Goal: Task Accomplishment & Management: Manage account settings

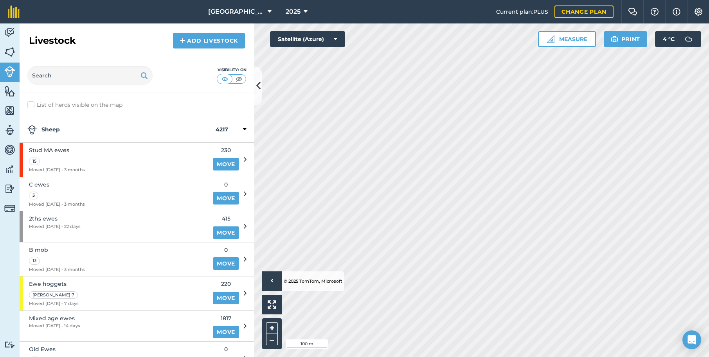
scroll to position [484, 0]
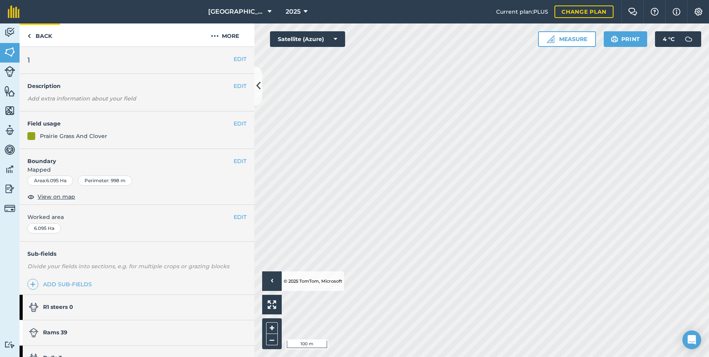
click at [39, 35] on link "Back" at bounding box center [40, 34] width 40 height 23
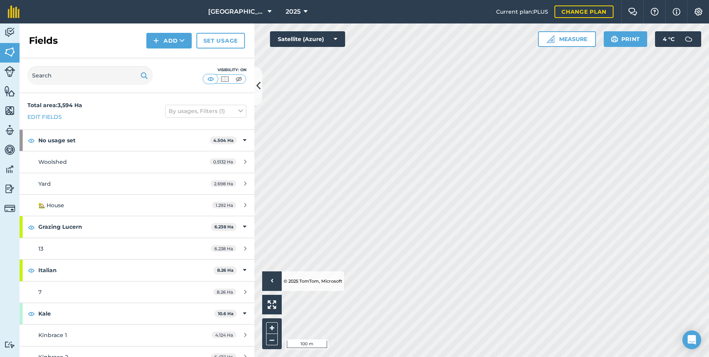
click at [13, 33] on img at bounding box center [9, 33] width 11 height 12
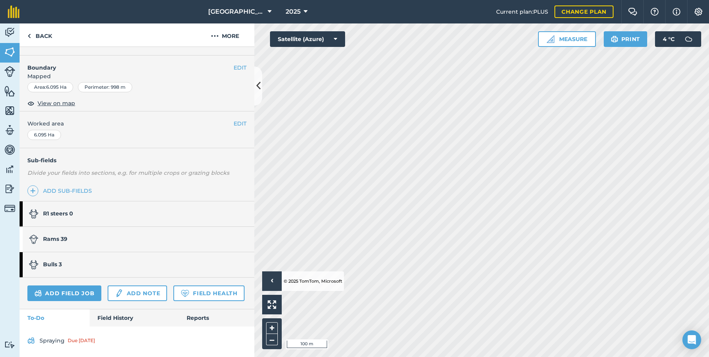
scroll to position [93, 0]
click at [47, 237] on strong "Rams 39" at bounding box center [55, 239] width 24 height 7
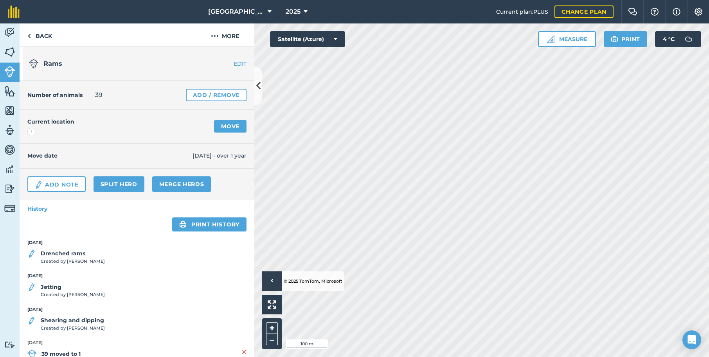
click at [229, 124] on link "Move" at bounding box center [230, 126] width 32 height 13
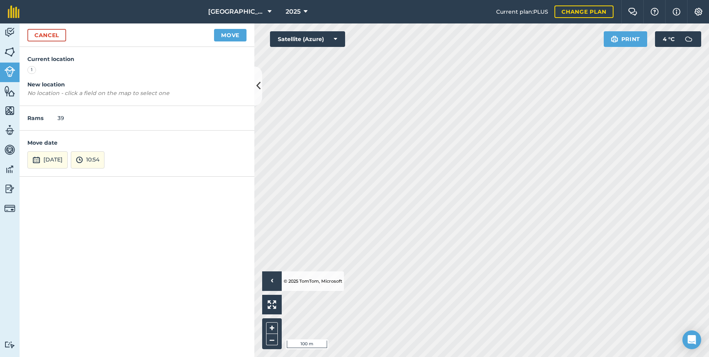
click at [36, 159] on img at bounding box center [36, 159] width 8 height 9
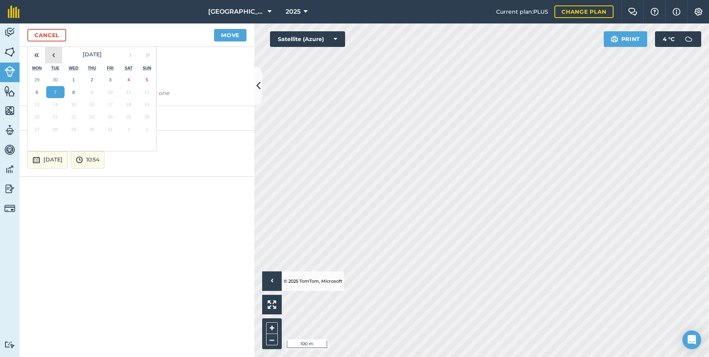
click at [56, 53] on button "‹" at bounding box center [53, 54] width 17 height 17
click at [54, 78] on abbr "2" at bounding box center [55, 79] width 2 height 5
click at [227, 38] on button "Move" at bounding box center [230, 35] width 32 height 13
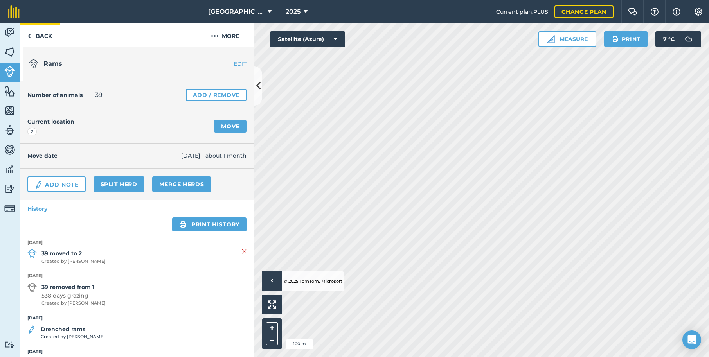
click at [39, 35] on link "Back" at bounding box center [40, 34] width 40 height 23
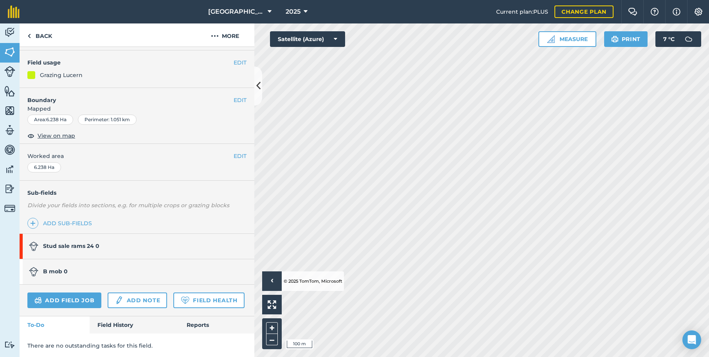
scroll to position [61, 0]
click at [62, 245] on strong "Stud sale rams 24 0" at bounding box center [71, 246] width 56 height 7
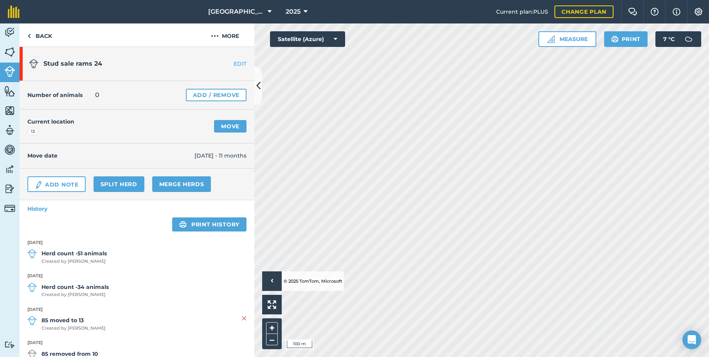
click at [236, 126] on link "Move" at bounding box center [230, 126] width 32 height 13
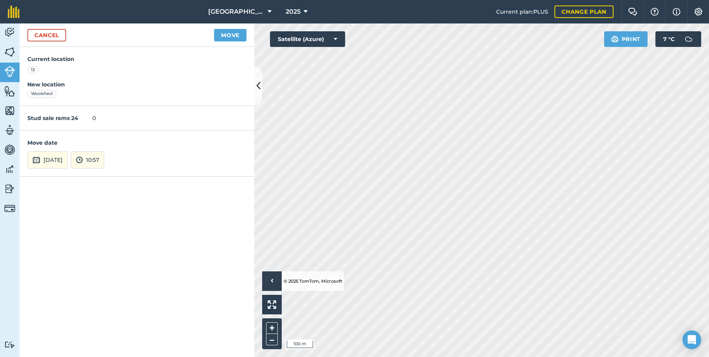
click at [231, 35] on button "Move" at bounding box center [230, 35] width 32 height 13
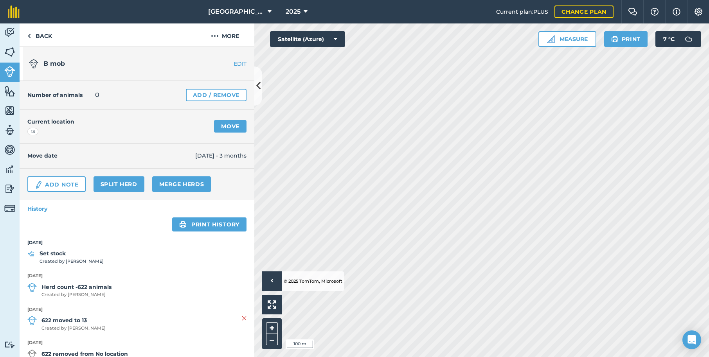
click at [226, 126] on link "Move" at bounding box center [230, 126] width 32 height 13
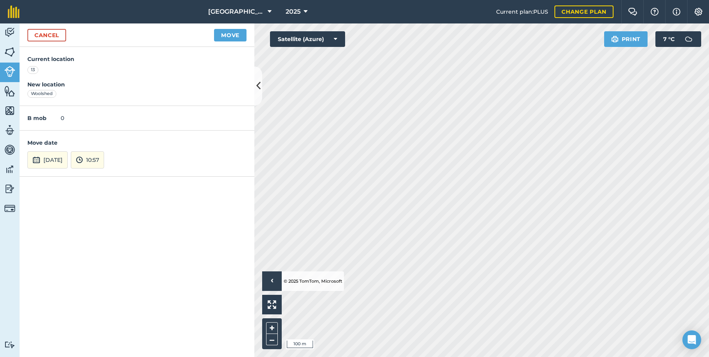
click at [232, 35] on button "Move" at bounding box center [230, 35] width 32 height 13
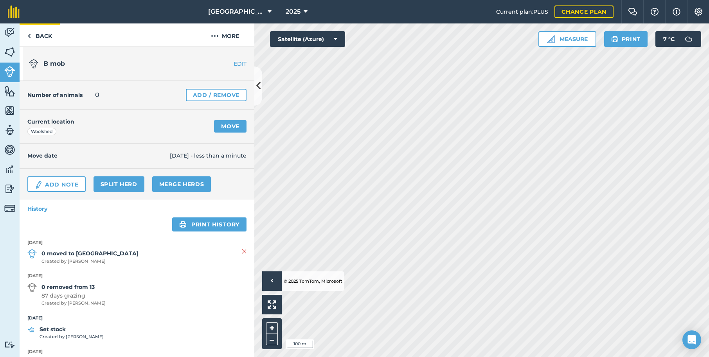
click at [45, 36] on link "Back" at bounding box center [40, 34] width 40 height 23
click at [40, 35] on link "Back" at bounding box center [40, 34] width 40 height 23
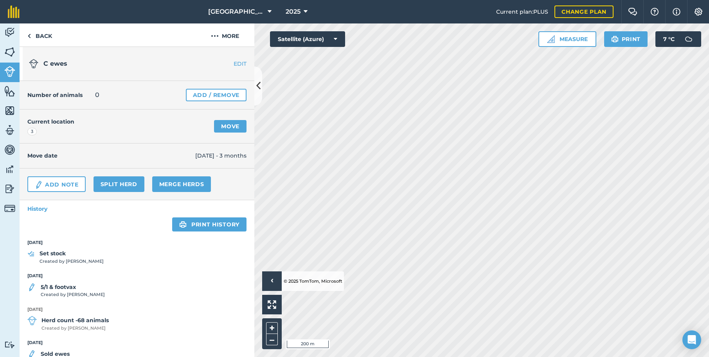
click at [234, 129] on link "Move" at bounding box center [230, 126] width 32 height 13
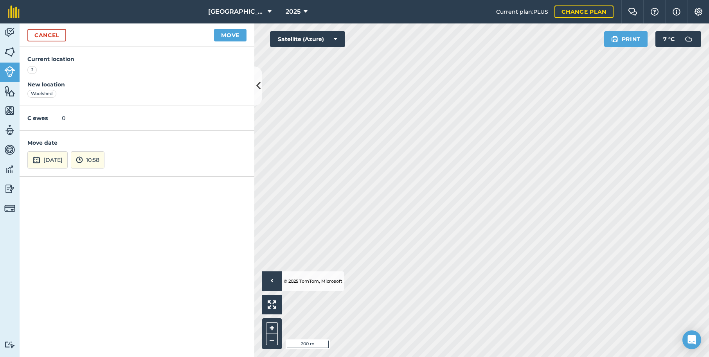
click at [229, 36] on button "Move" at bounding box center [230, 35] width 32 height 13
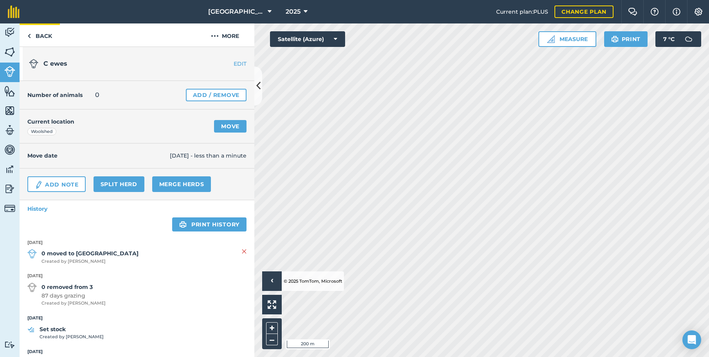
click at [41, 36] on link "Back" at bounding box center [40, 34] width 40 height 23
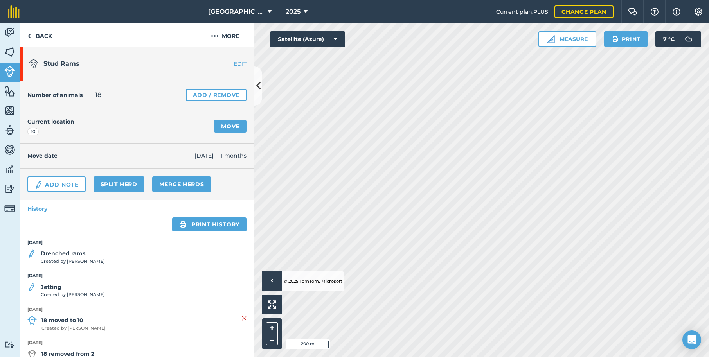
click at [236, 126] on link "Move" at bounding box center [230, 126] width 32 height 13
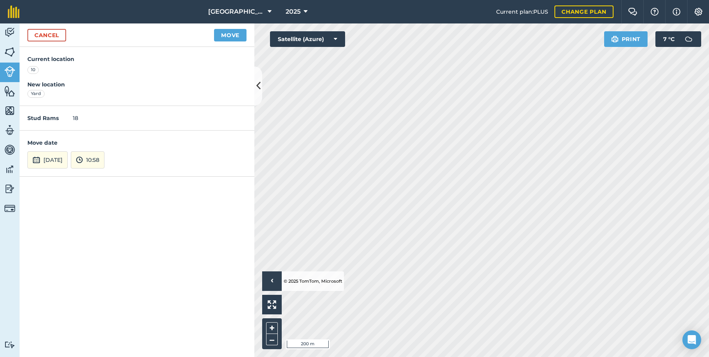
click at [223, 35] on button "Move" at bounding box center [230, 35] width 32 height 13
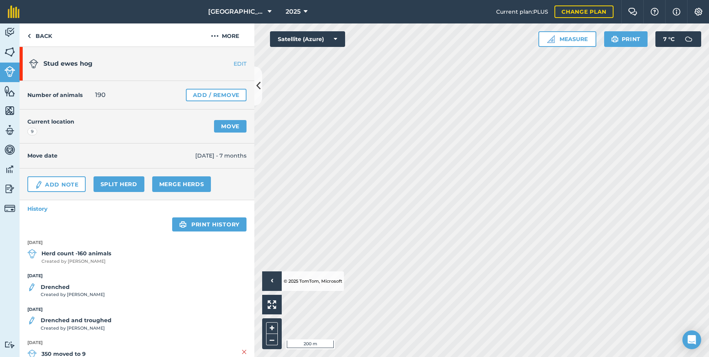
click at [234, 124] on link "Move" at bounding box center [230, 126] width 32 height 13
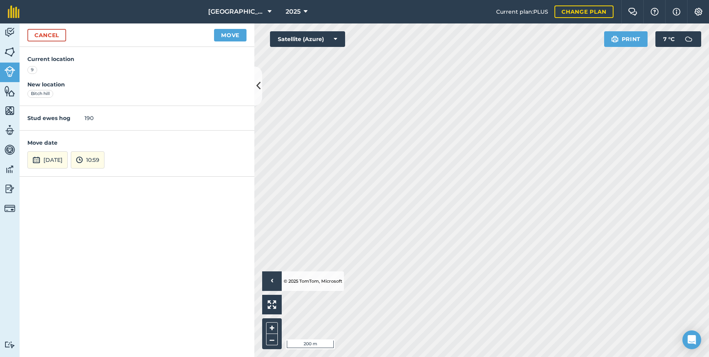
click at [227, 35] on button "Move" at bounding box center [230, 35] width 32 height 13
